Goal: Information Seeking & Learning: Check status

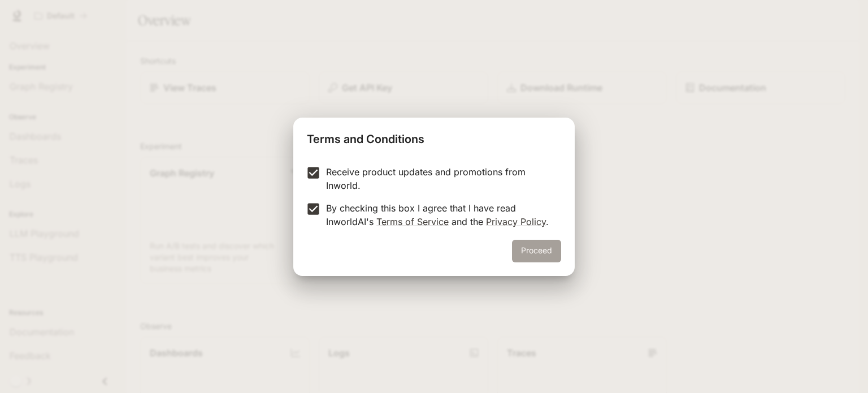
click at [536, 247] on button "Proceed" at bounding box center [536, 251] width 49 height 23
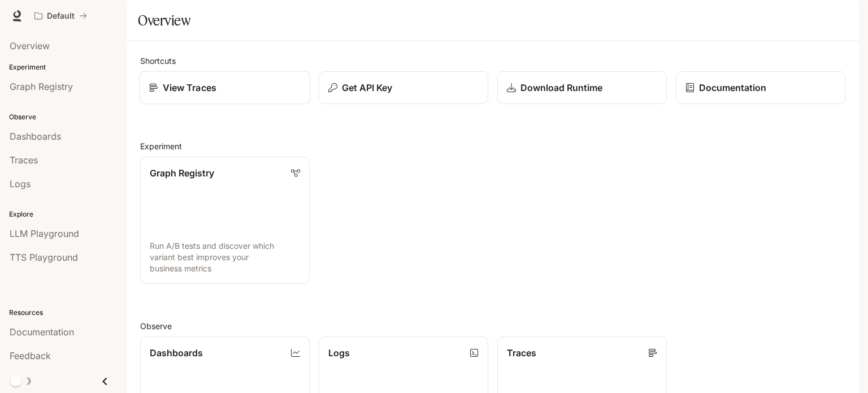
click at [255, 105] on link "View Traces" at bounding box center [225, 87] width 171 height 33
